Goal: Submit feedback/report problem

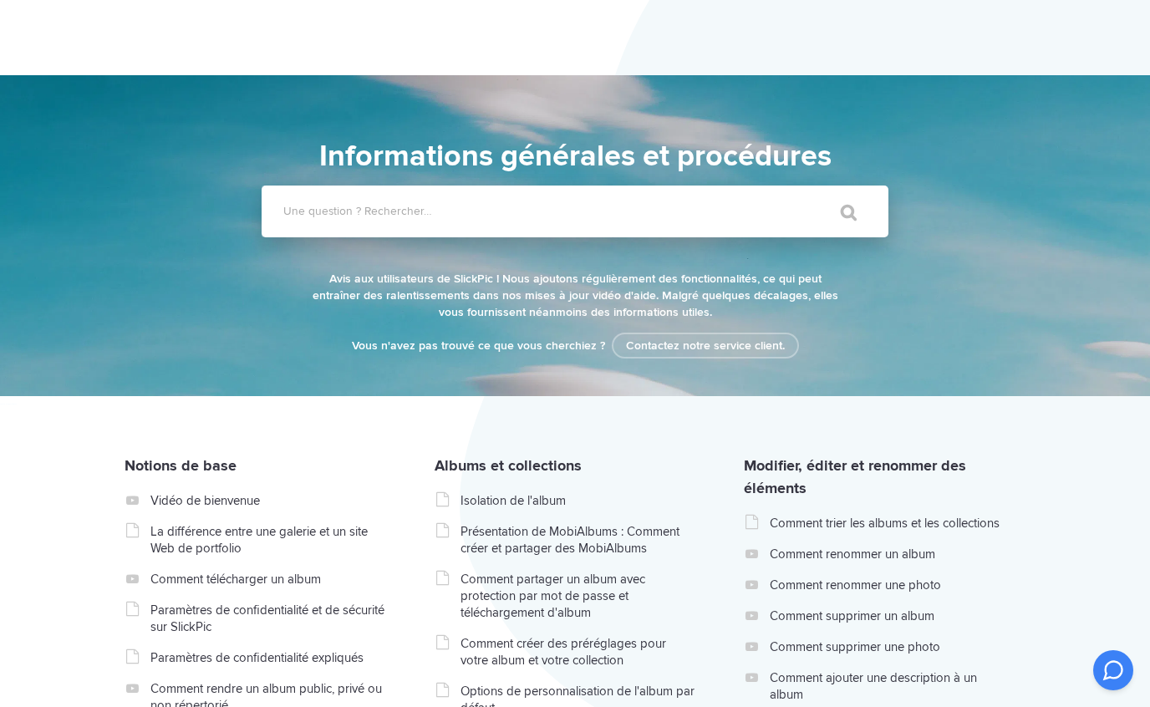
click at [505, 214] on label "Une question ? Rechercher…" at bounding box center [596, 211] width 627 height 18
click at [505, 214] on input "Une question ? Rechercher…" at bounding box center [540, 211] width 558 height 52
type input "BLOG"
click at [805, 192] on input "" at bounding box center [840, 212] width 70 height 40
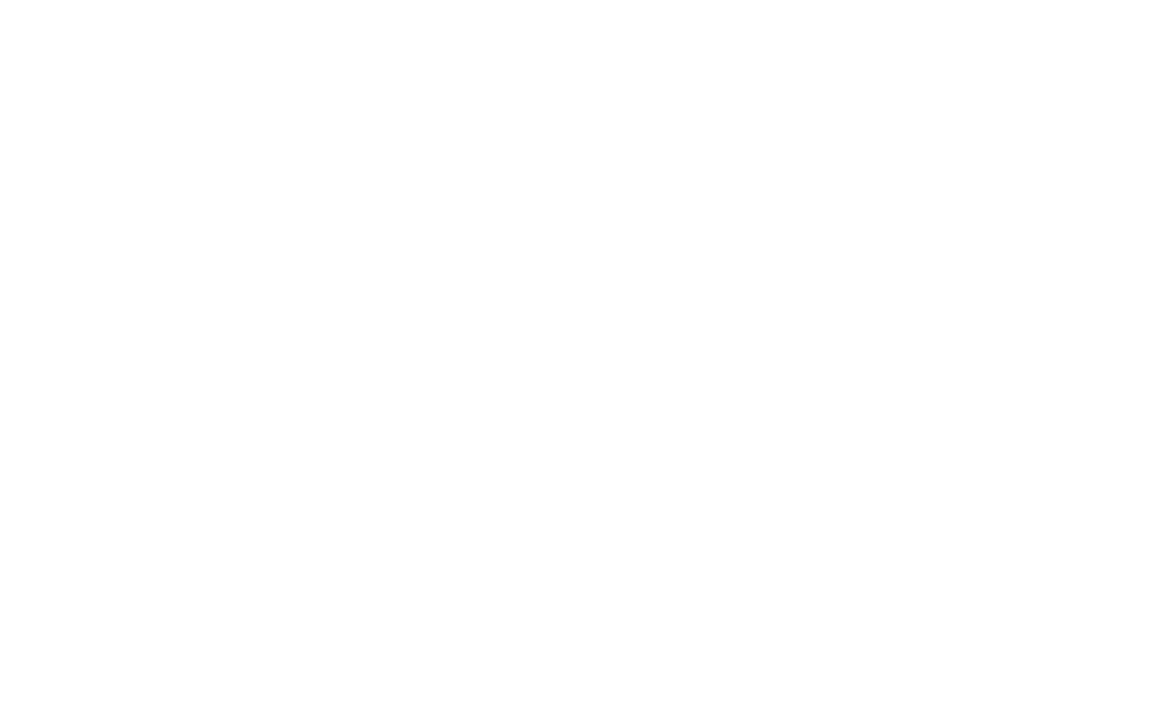
click at [0, 0] on html at bounding box center [0, 0] width 0 height 0
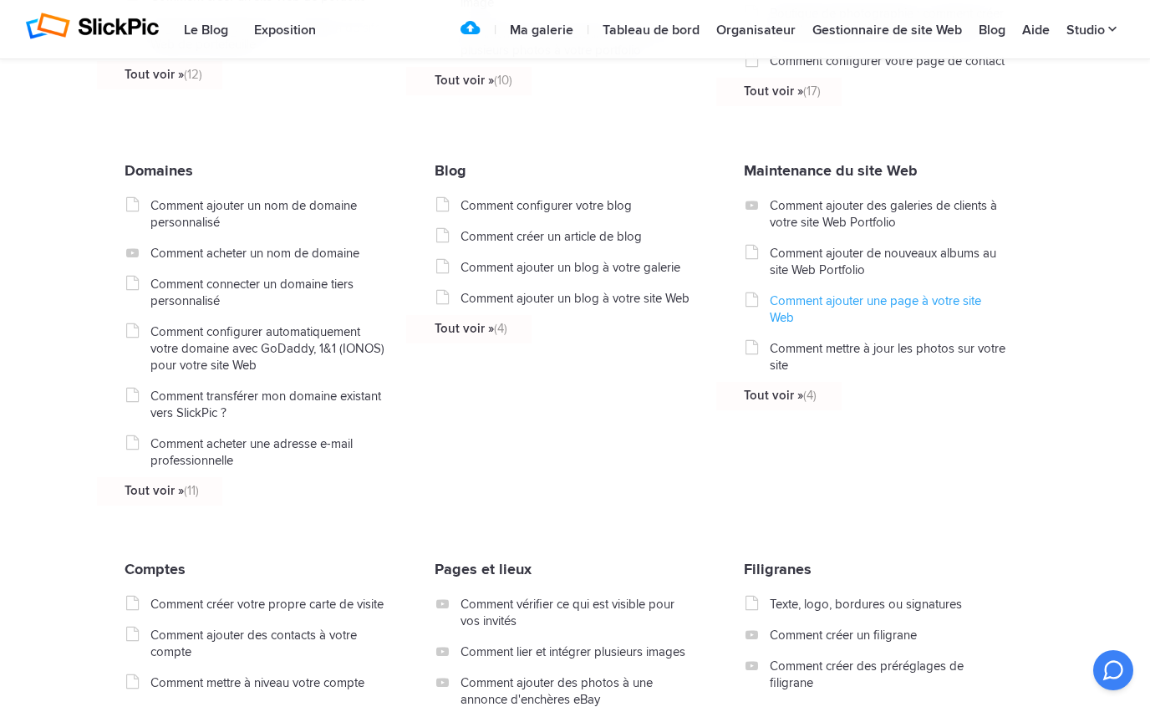
scroll to position [1090, 0]
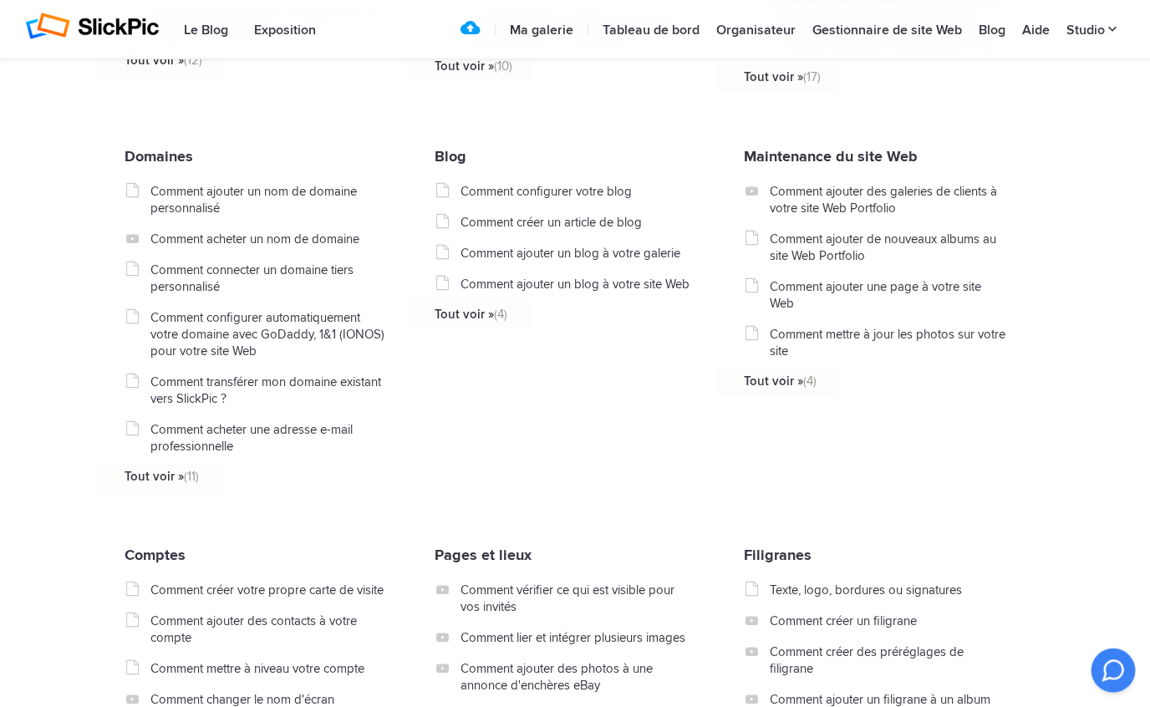
click at [1111, 659] on icon at bounding box center [1112, 670] width 27 height 27
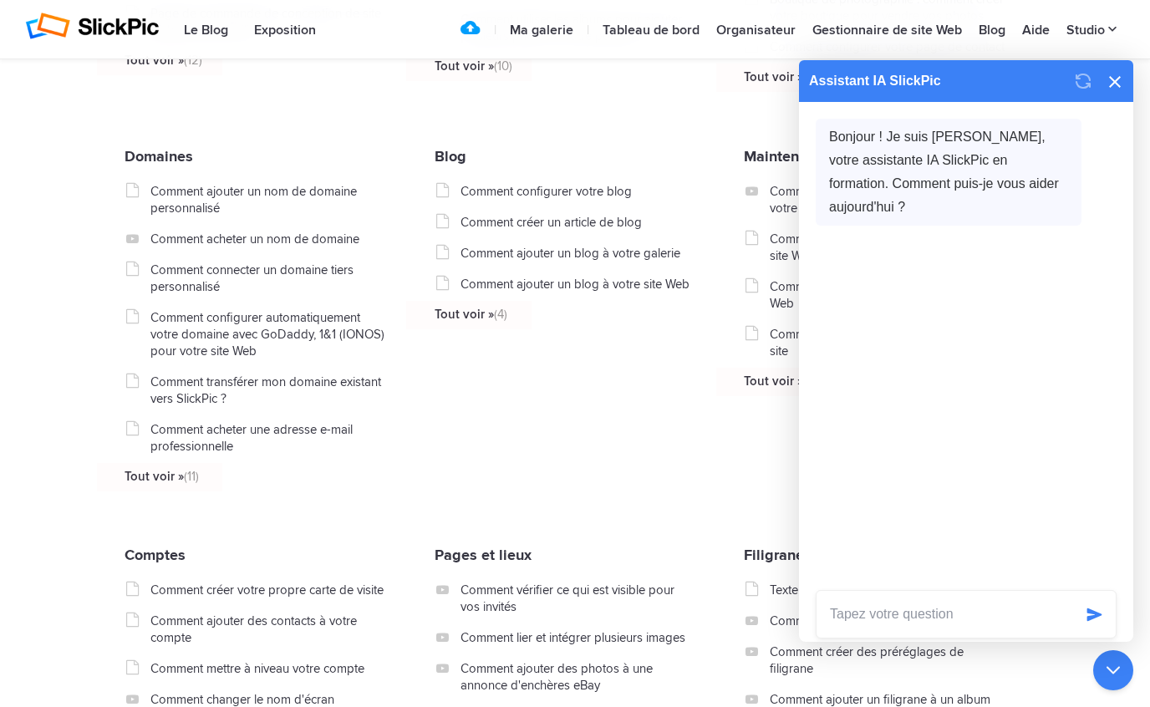
scroll to position [1040, 0]
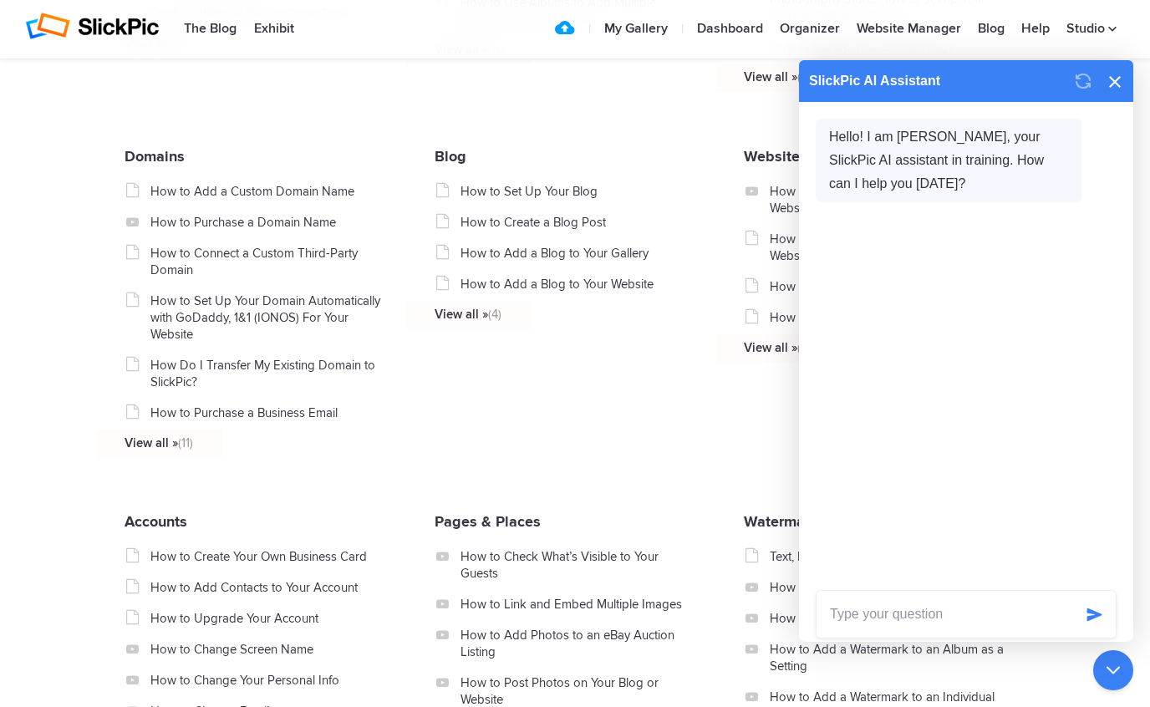
click at [903, 610] on textarea at bounding box center [944, 614] width 256 height 47
type textarea "I would to talk with human person"
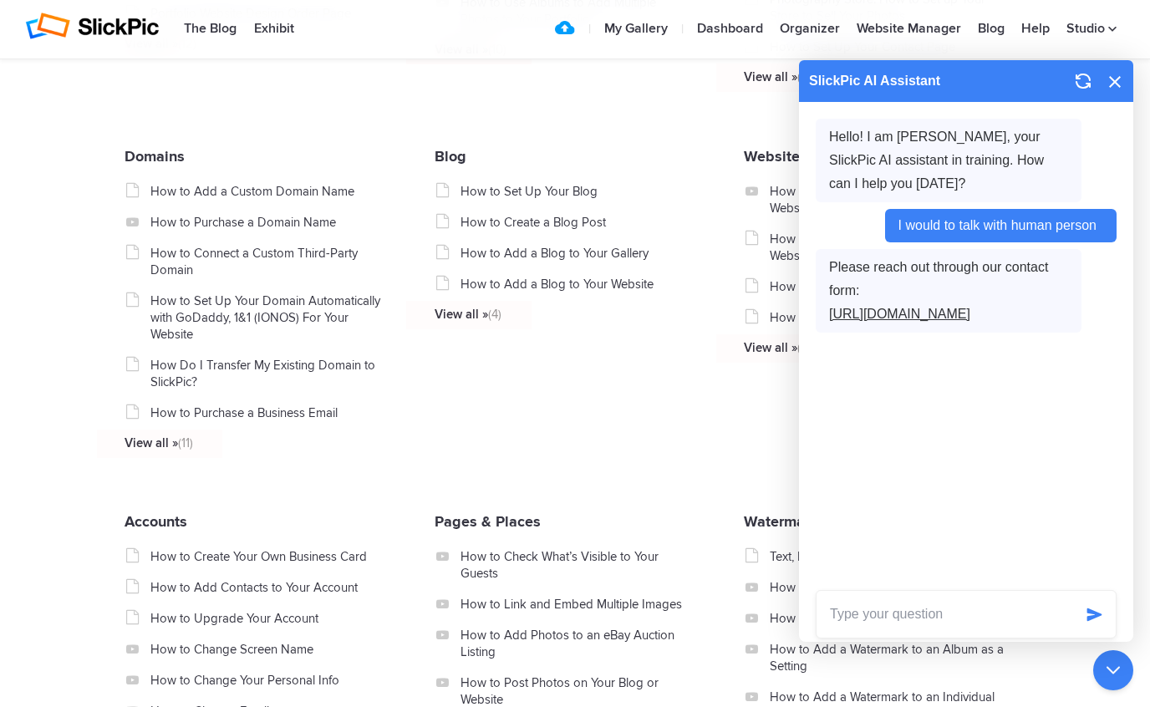
click at [897, 312] on link "https://www.slickpic.com/page/contact/" at bounding box center [899, 314] width 141 height 14
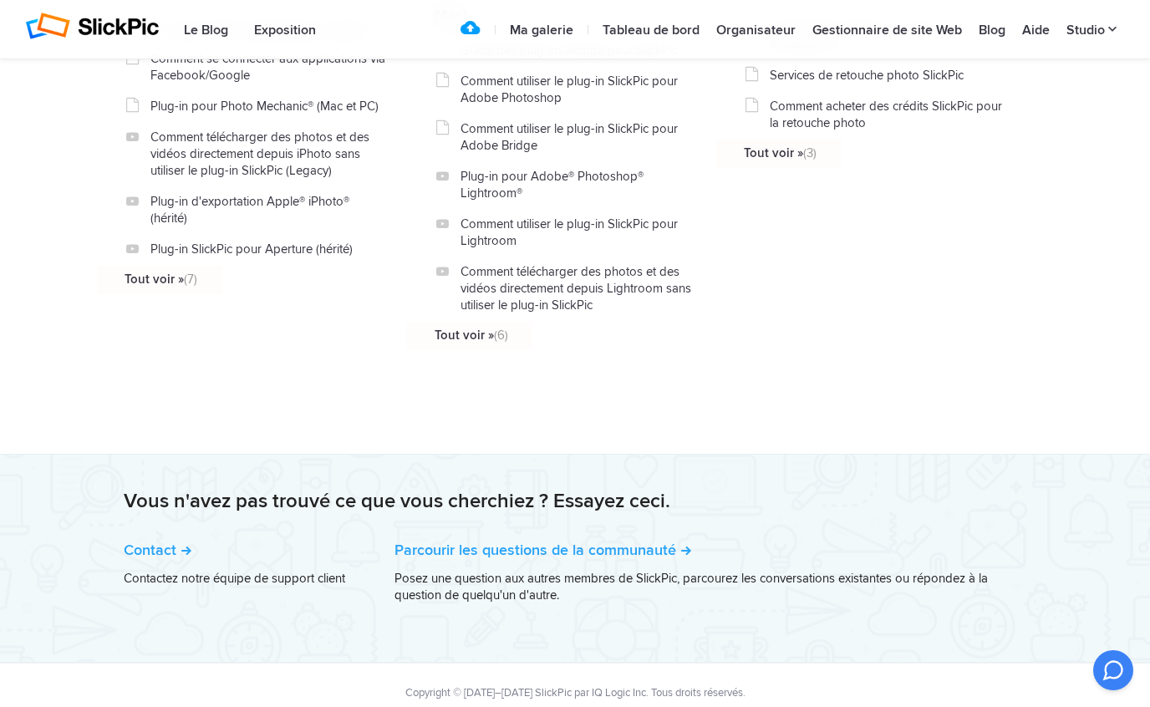
scroll to position [2083, 0]
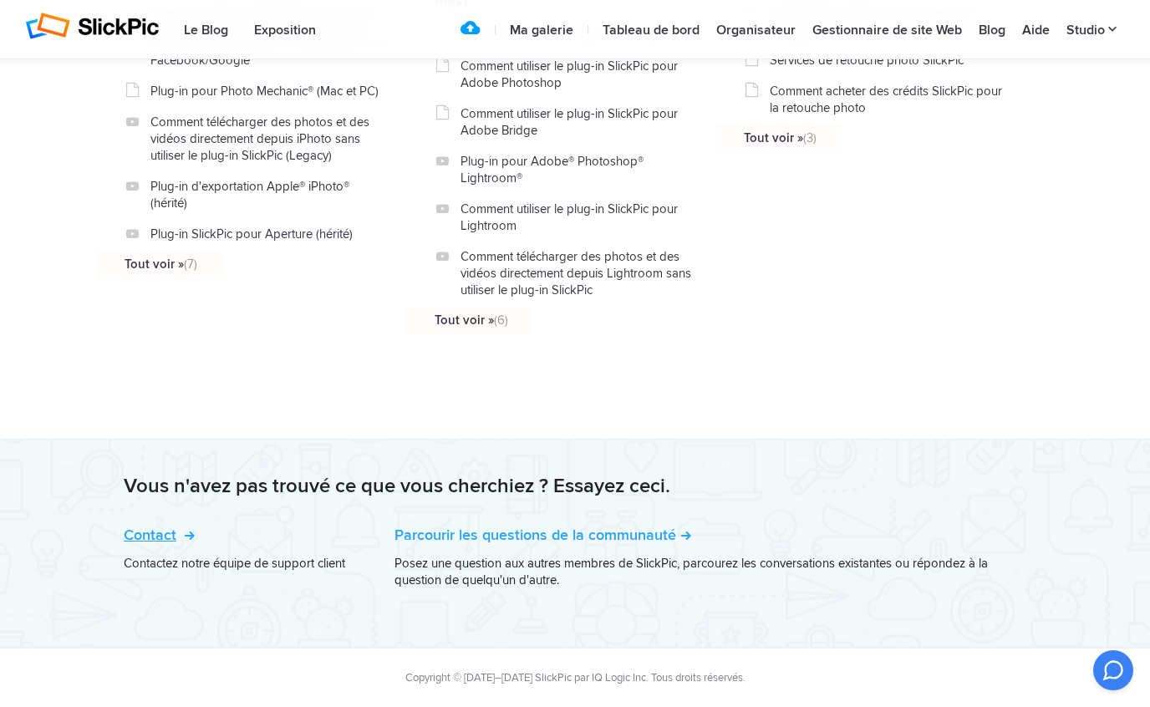
click at [174, 541] on font "Contact" at bounding box center [150, 534] width 53 height 18
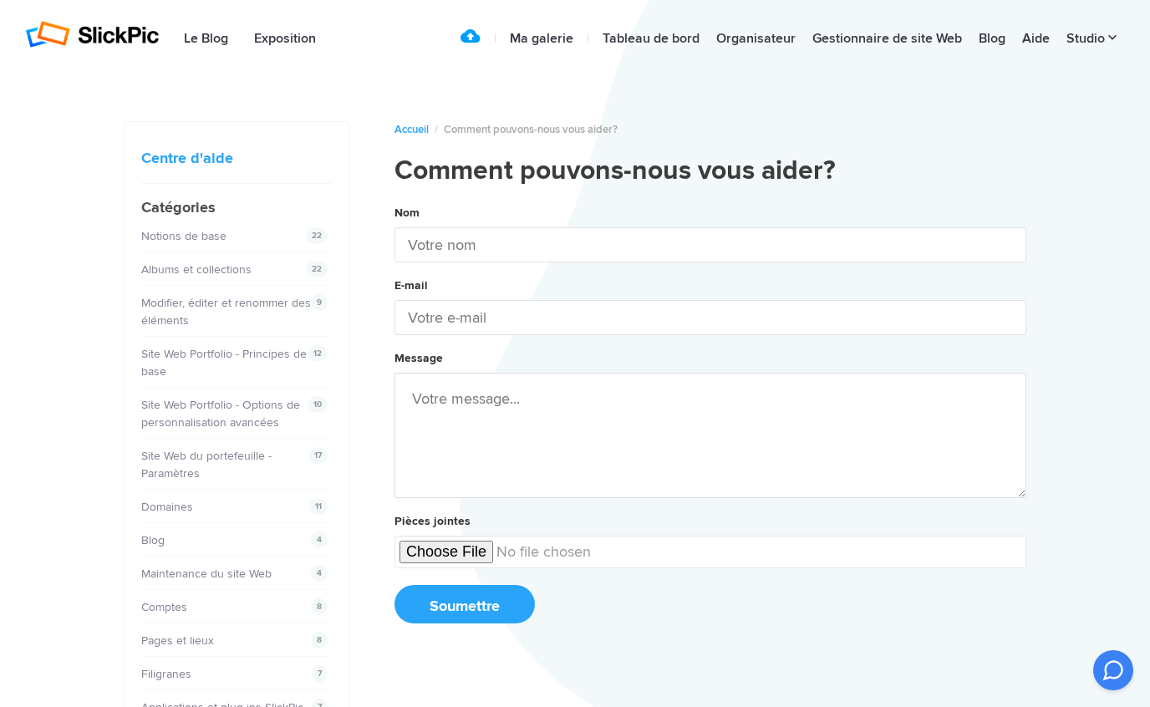
type input "Studio [GEOGRAPHIC_DATA]"
type input "[DOMAIN_NAME][EMAIL_ADDRESS][DOMAIN_NAME]"
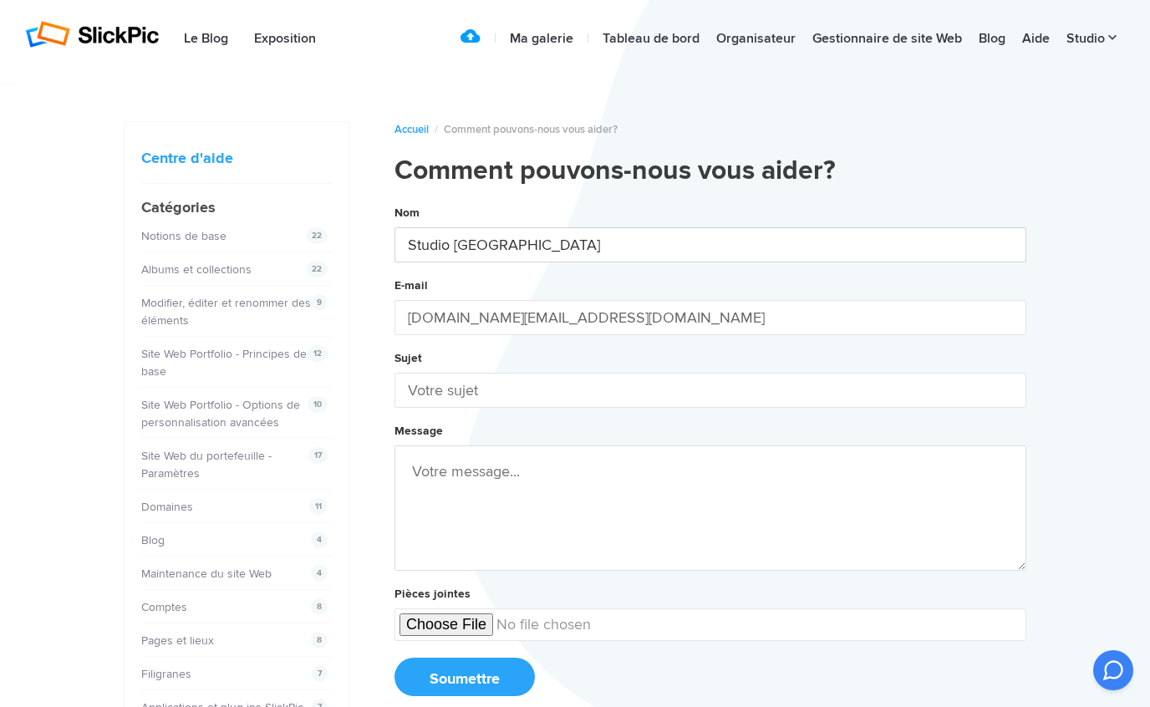
click at [548, 247] on input "Studio [GEOGRAPHIC_DATA]" at bounding box center [710, 244] width 632 height 35
click at [471, 389] on input "text" at bounding box center [710, 390] width 632 height 35
click at [394, 198] on button "Nom Studio FL E-mail [DOMAIN_NAME][EMAIL_ADDRESS][DOMAIN_NAME] Sujet PROBLEME M…" at bounding box center [710, 455] width 632 height 515
click at [394, 198] on button "Nom Studio FL E-mail [DOMAIN_NAME][EMAIL_ADDRESS][DOMAIN_NAME] Sujet PROBLEME S…" at bounding box center [710, 455] width 632 height 515
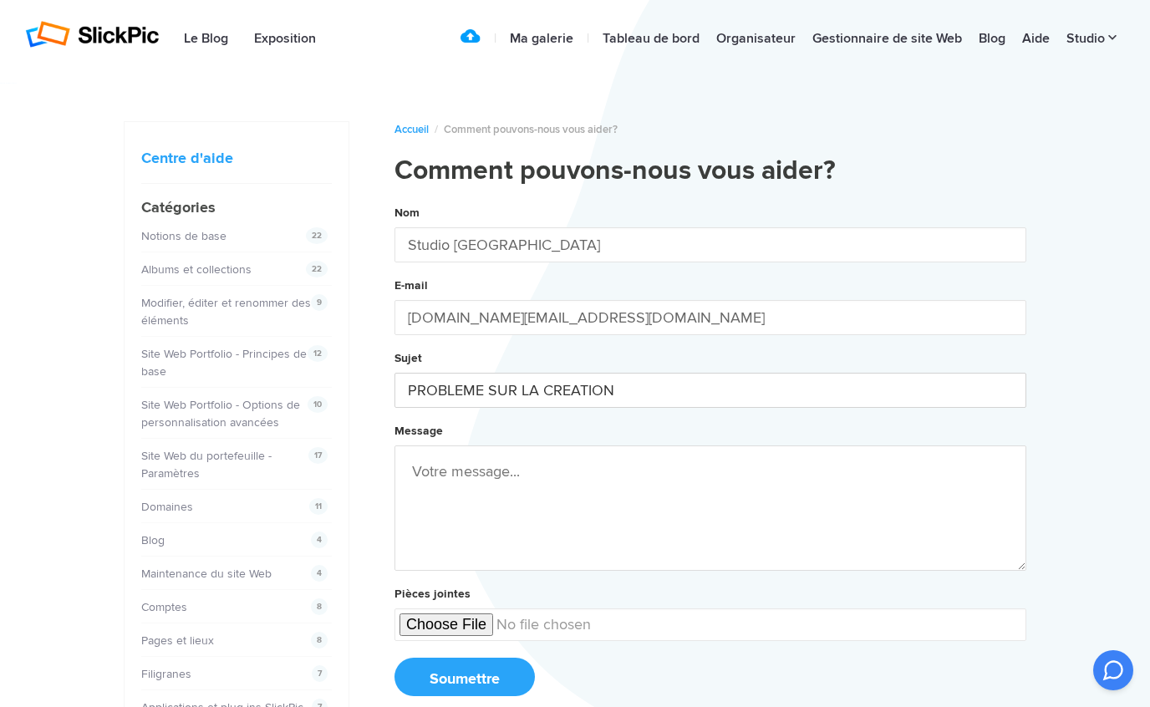
click at [394, 198] on button "Nom Studio FL E-mail [DOMAIN_NAME][EMAIL_ADDRESS][DOMAIN_NAME] Sujet PROBLEME S…" at bounding box center [710, 455] width 632 height 515
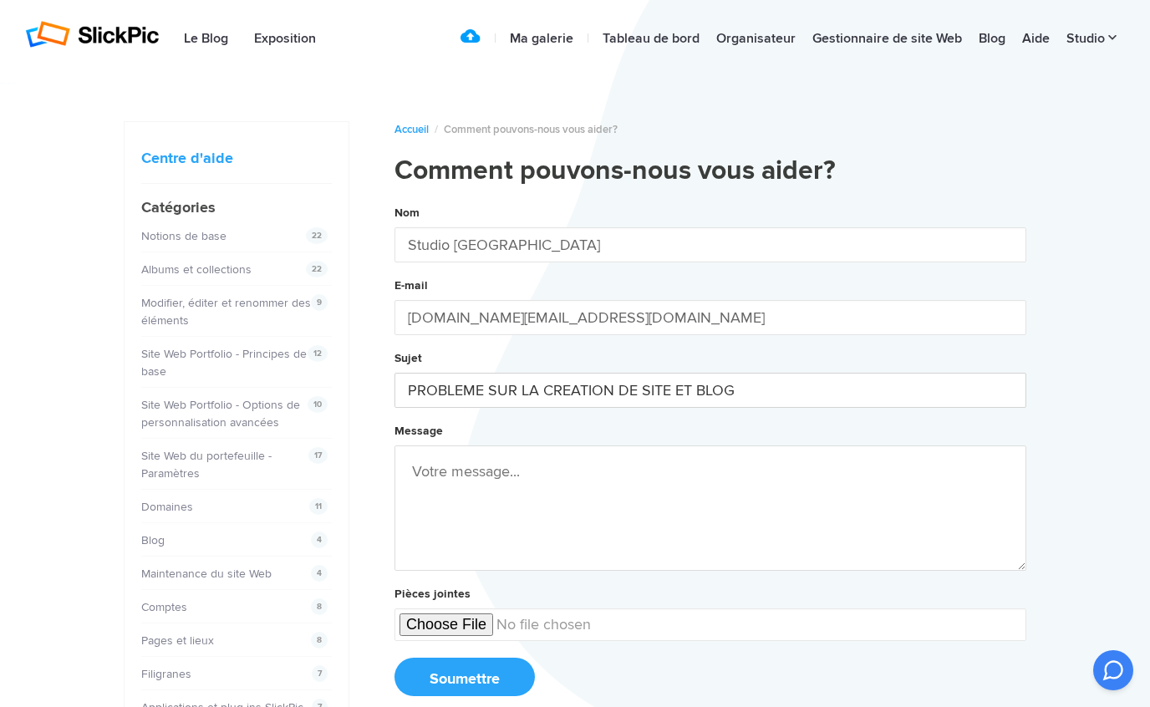
click at [596, 392] on input "PROBLEME SUR LA CREATION DE SITE ET BLOG" at bounding box center [710, 390] width 632 height 35
paste input "roblem with website and blog creation"
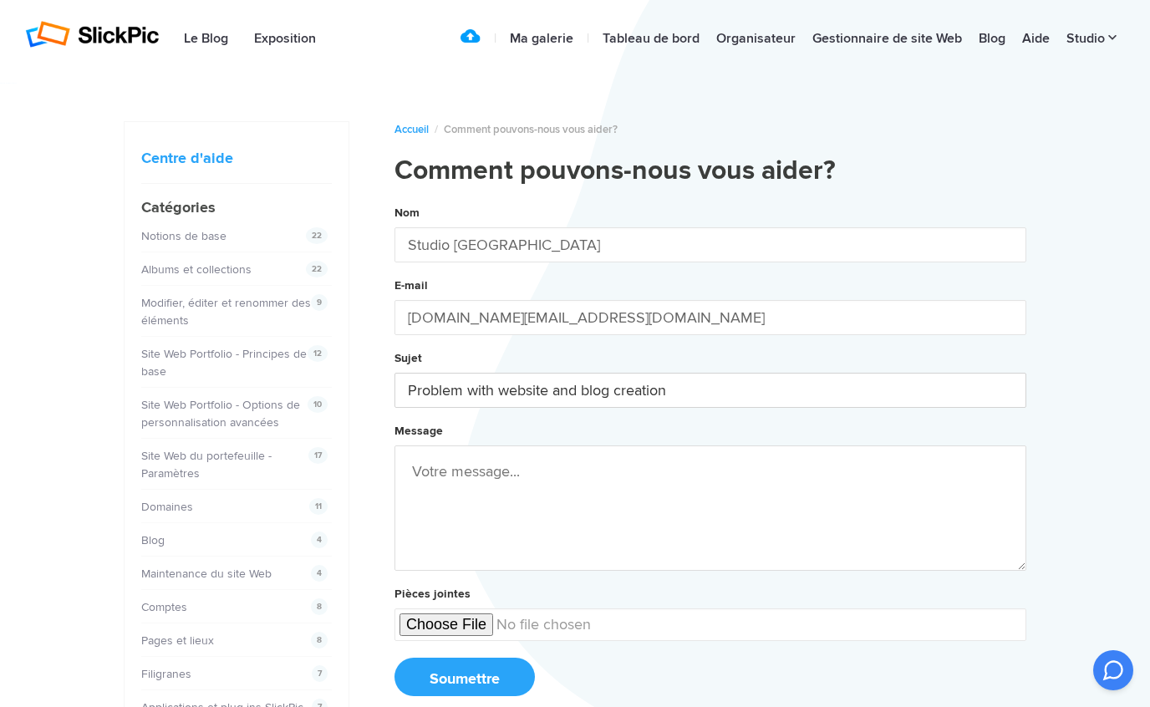
type input "Problem with website and blog creation"
click at [551, 477] on textarea at bounding box center [710, 507] width 632 height 125
paste textarea "Dear [PERSON_NAME] or Madam, I am experiencing several issues with your applica…"
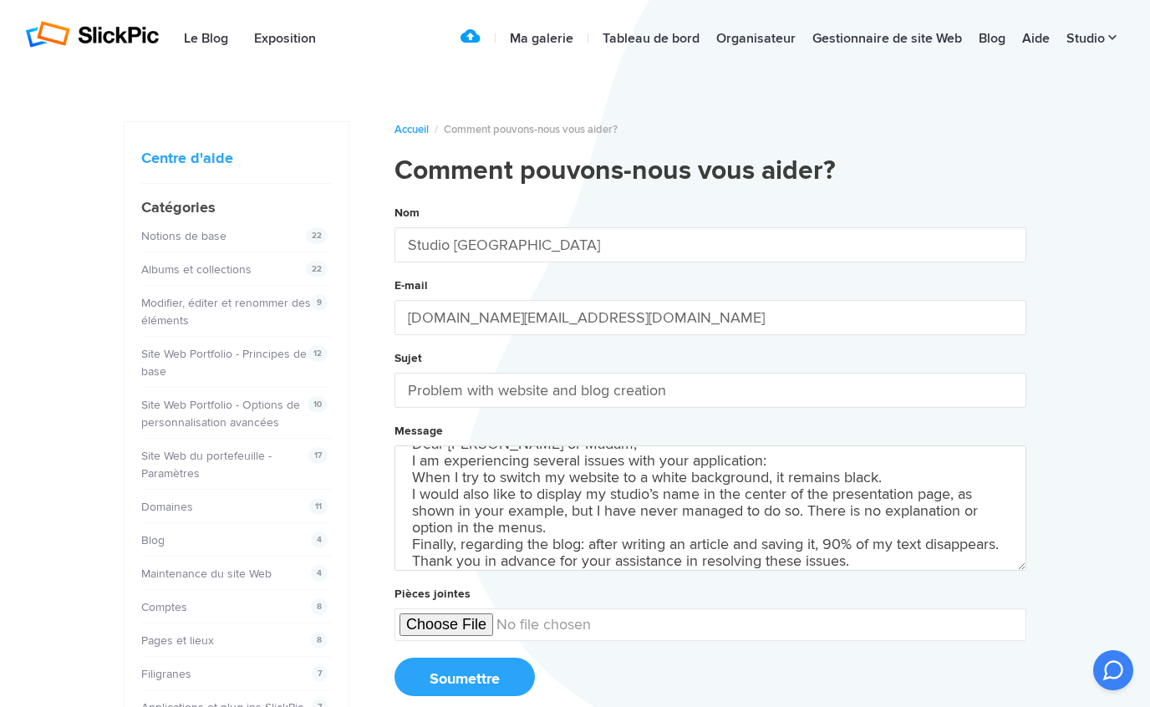
scroll to position [43, 0]
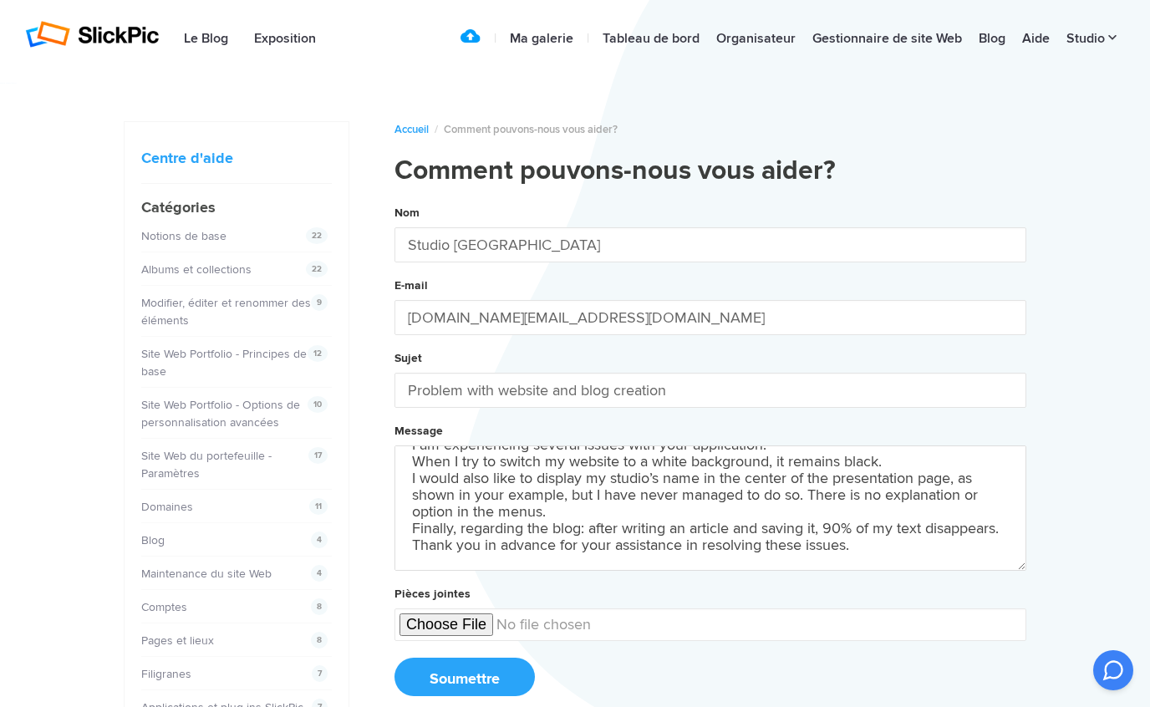
type textarea "Dear [PERSON_NAME] or Madam, I am experiencing several issues with your applica…"
click at [496, 668] on font "Soumettre" at bounding box center [464, 677] width 70 height 18
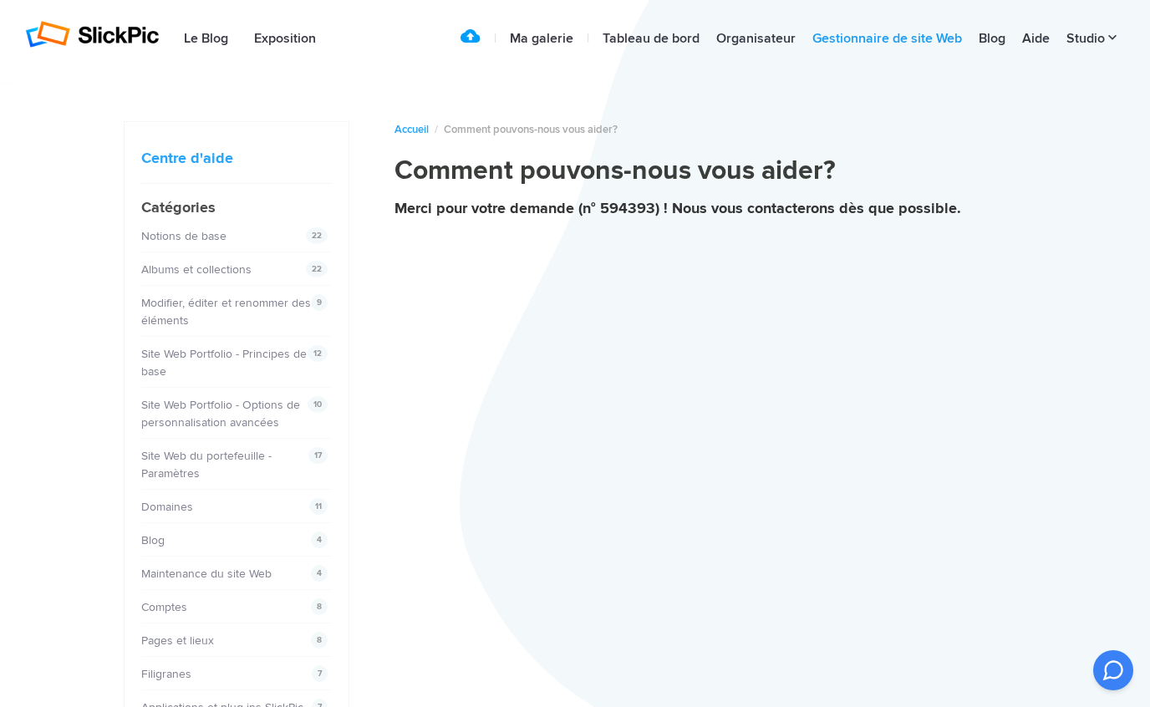
click at [876, 36] on font "Gestionnaire de site Web" at bounding box center [887, 38] width 150 height 17
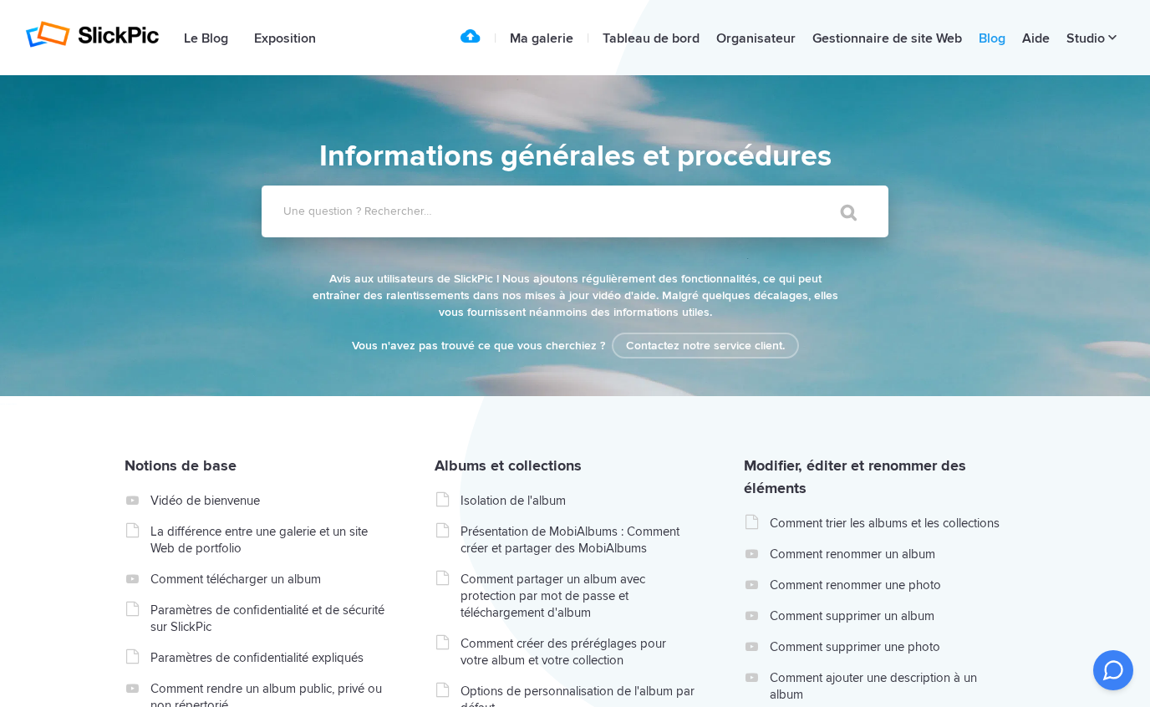
click at [996, 38] on font "Blog" at bounding box center [991, 38] width 27 height 17
